Goal: Information Seeking & Learning: Find specific fact

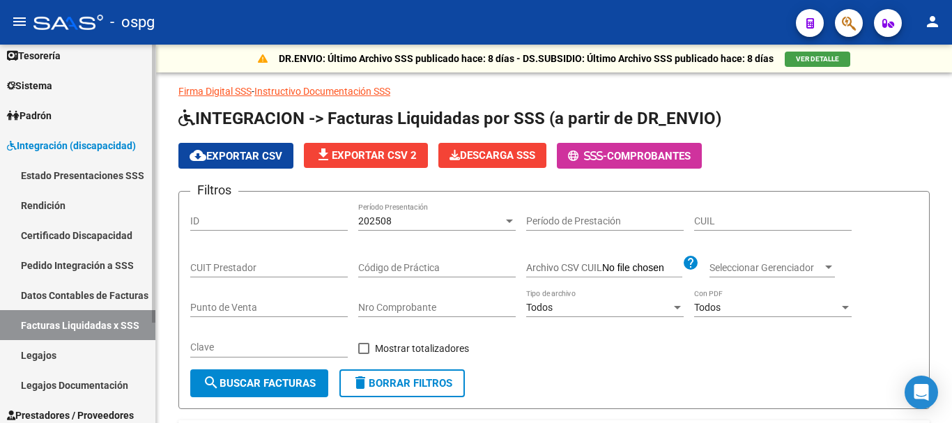
scroll to position [137, 0]
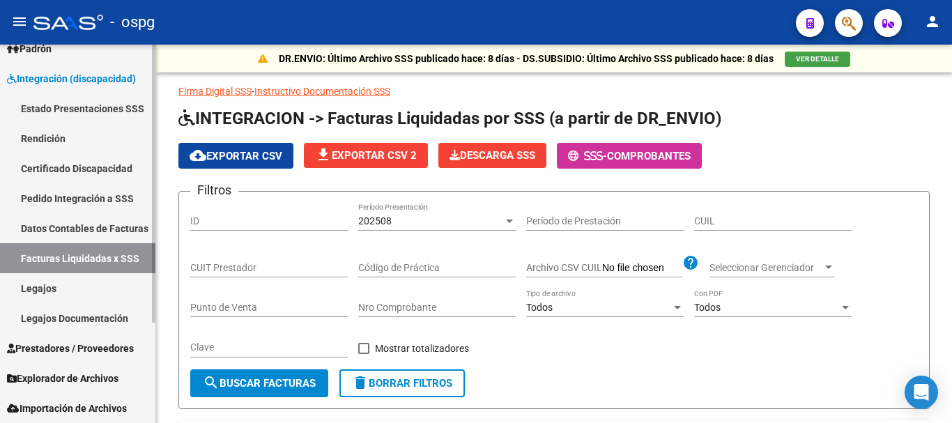
click at [102, 353] on span "Prestadores / Proveedores" at bounding box center [70, 348] width 127 height 15
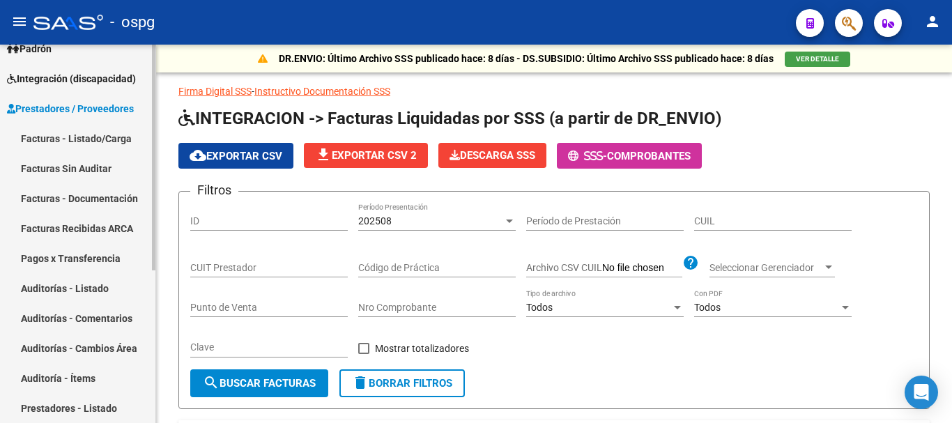
click at [105, 134] on link "Facturas - Listado/Carga" at bounding box center [77, 138] width 155 height 30
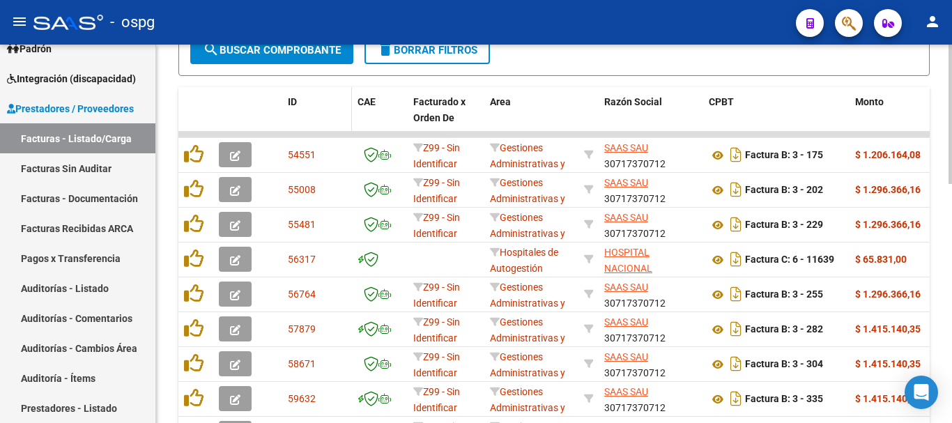
click at [295, 103] on span "ID" at bounding box center [292, 101] width 9 height 11
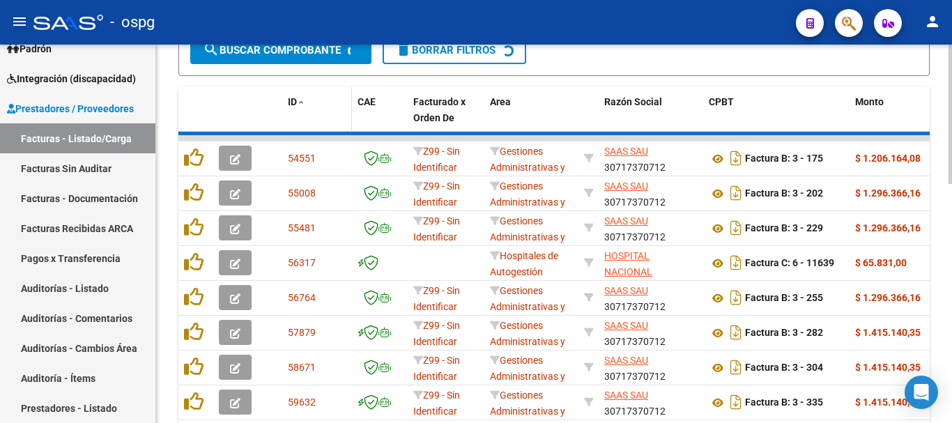
scroll to position [489, 0]
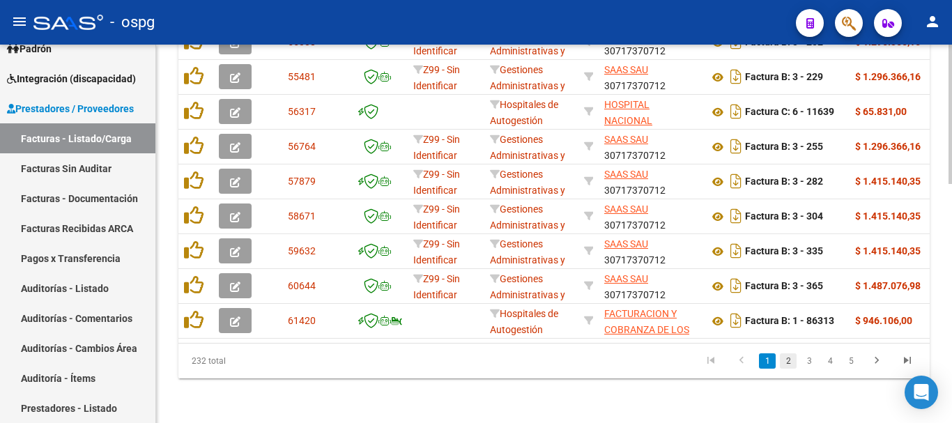
click at [787, 362] on link "2" at bounding box center [788, 360] width 17 height 15
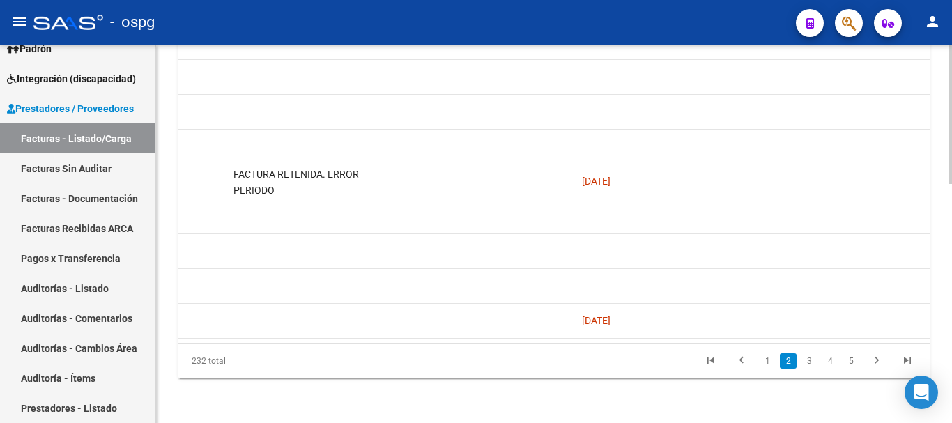
scroll to position [0, 2841]
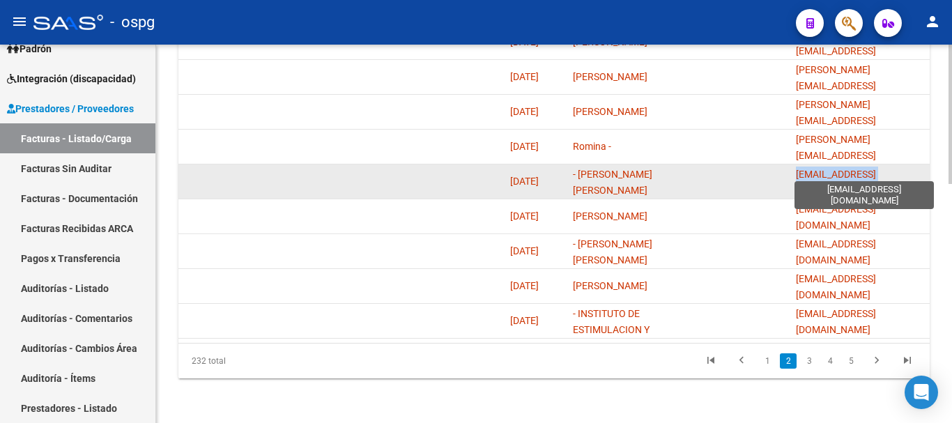
drag, startPoint x: 918, startPoint y: 171, endPoint x: 789, endPoint y: 175, distance: 128.3
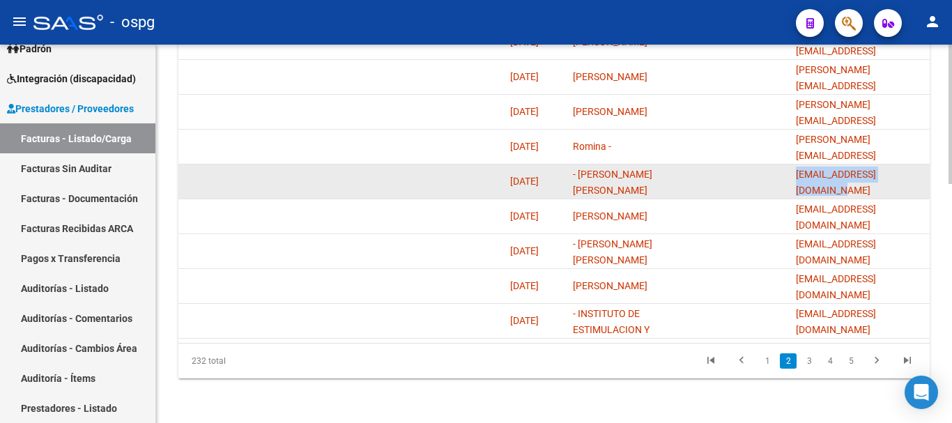
copy span "[EMAIL_ADDRESS][DOMAIN_NAME]"
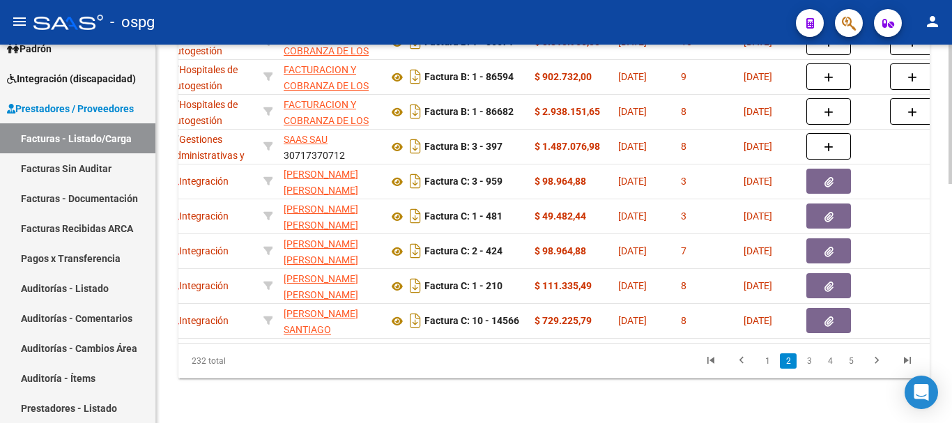
scroll to position [0, 0]
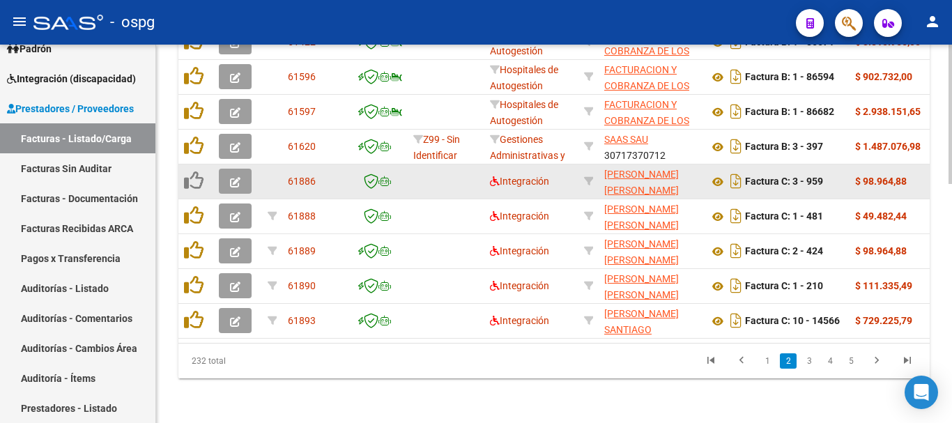
drag, startPoint x: 826, startPoint y: 171, endPoint x: 794, endPoint y: 178, distance: 32.8
click at [794, 178] on div "Factura C: 3 - 959" at bounding box center [776, 181] width 135 height 22
copy strong "3 - 959"
click at [716, 173] on icon at bounding box center [718, 181] width 18 height 17
